Goal: Information Seeking & Learning: Learn about a topic

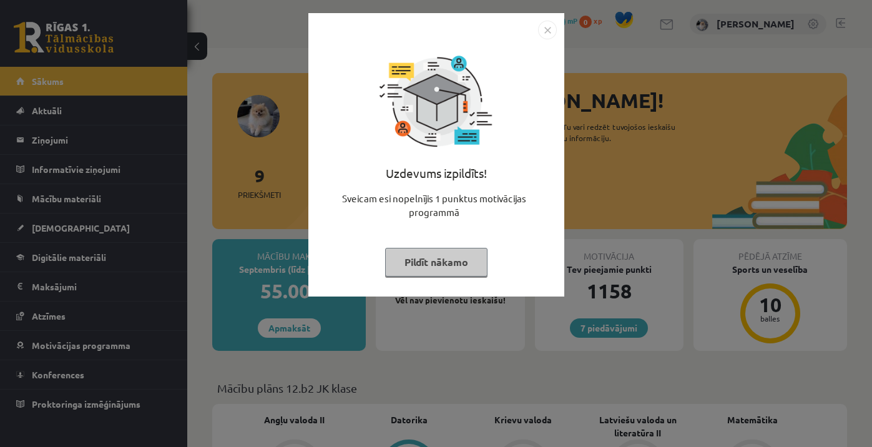
click at [435, 260] on button "Pildīt nākamo" at bounding box center [436, 262] width 102 height 29
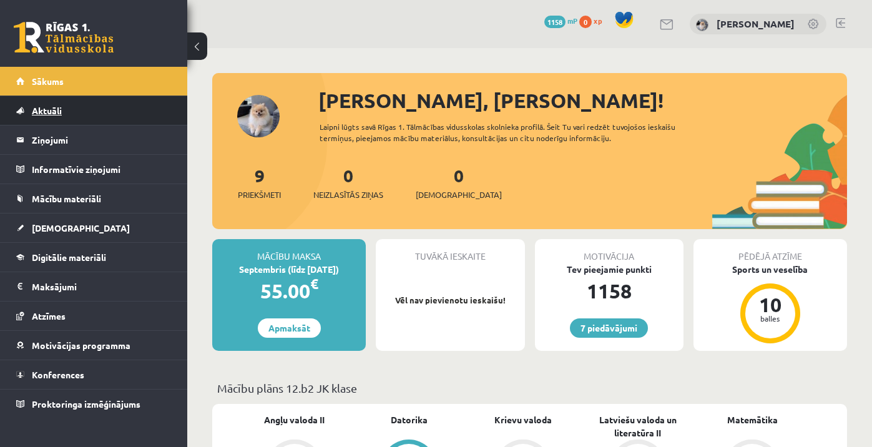
click at [70, 113] on link "Aktuāli" at bounding box center [93, 110] width 155 height 29
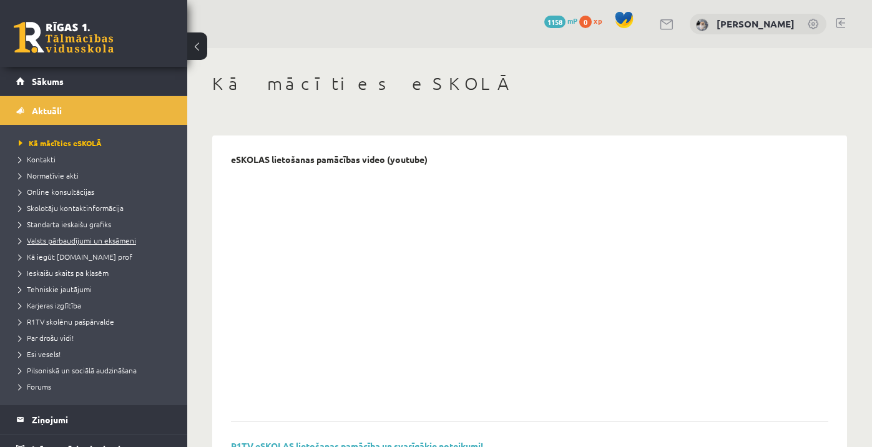
click at [121, 240] on span "Valsts pārbaudījumi un eksāmeni" at bounding box center [77, 240] width 117 height 10
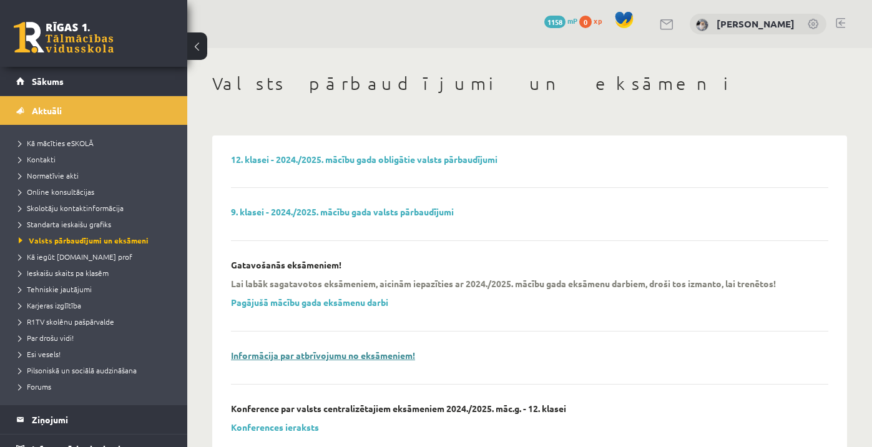
click at [325, 355] on link "Informācija par atbrīvojumu no eksāmeniem!" at bounding box center [323, 354] width 184 height 11
click at [112, 82] on link "Sākums" at bounding box center [93, 81] width 155 height 29
